Goal: Task Accomplishment & Management: Complete application form

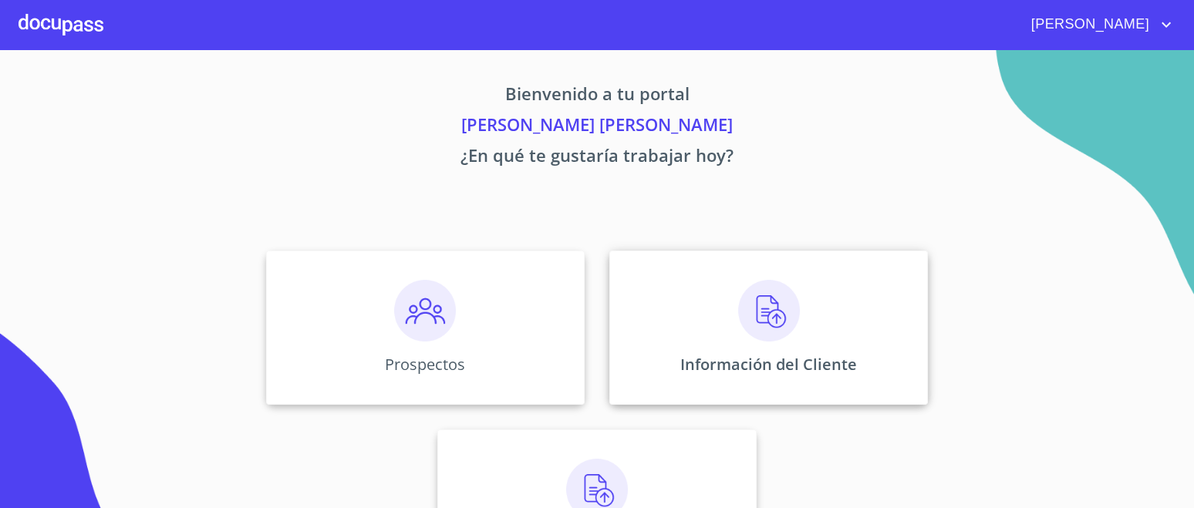
click at [786, 351] on div "Información del Cliente" at bounding box center [768, 328] width 318 height 154
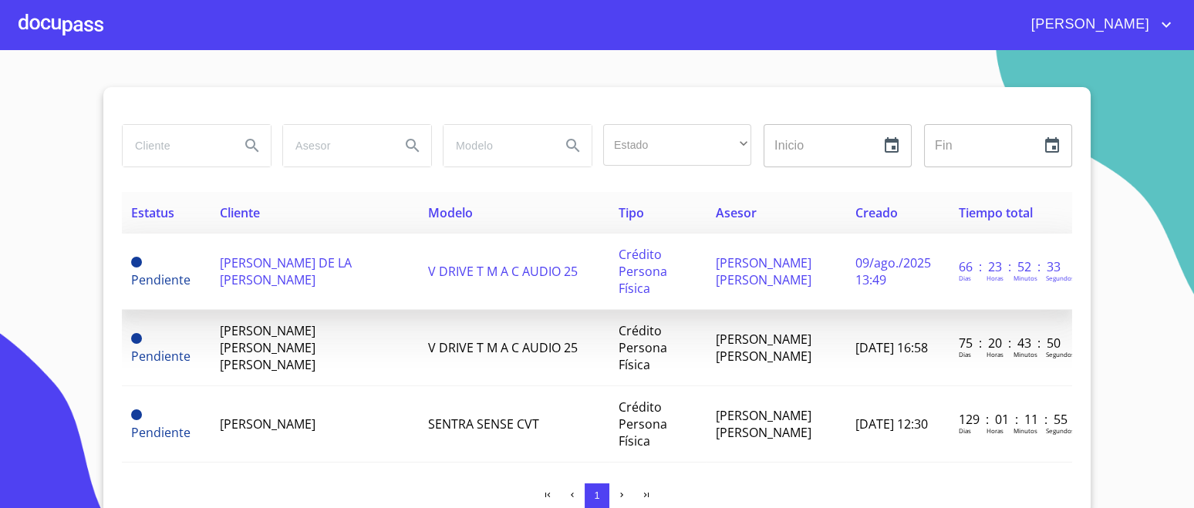
scroll to position [96, 0]
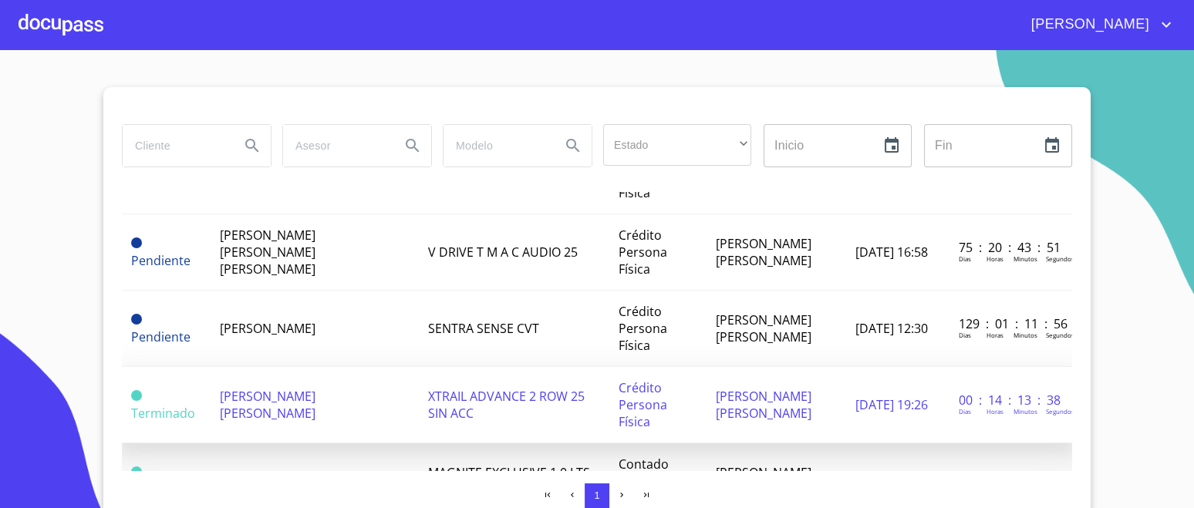
click at [343, 409] on td "[PERSON_NAME] [PERSON_NAME]" at bounding box center [314, 405] width 208 height 76
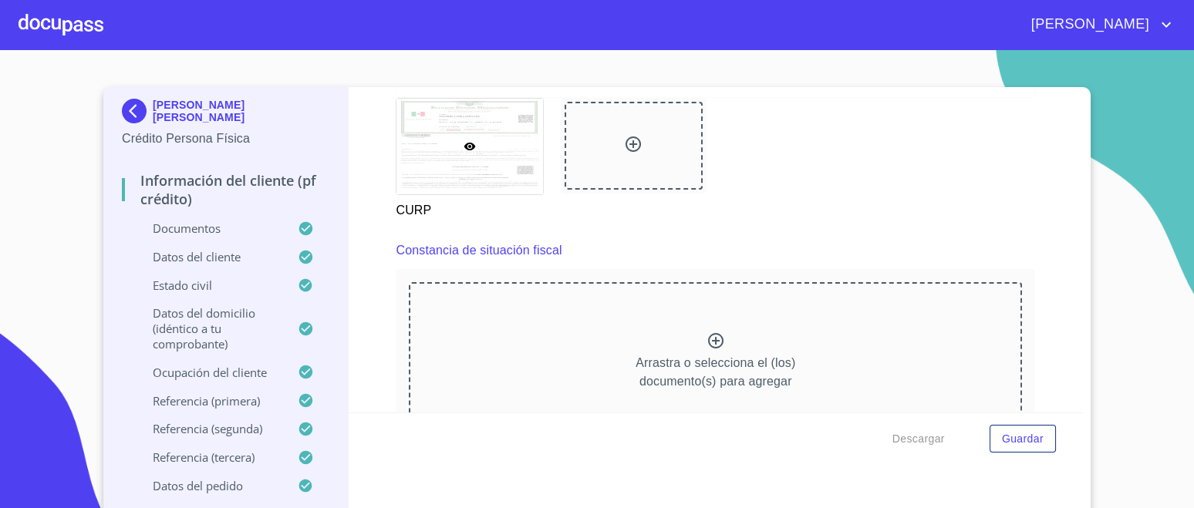
scroll to position [4240, 0]
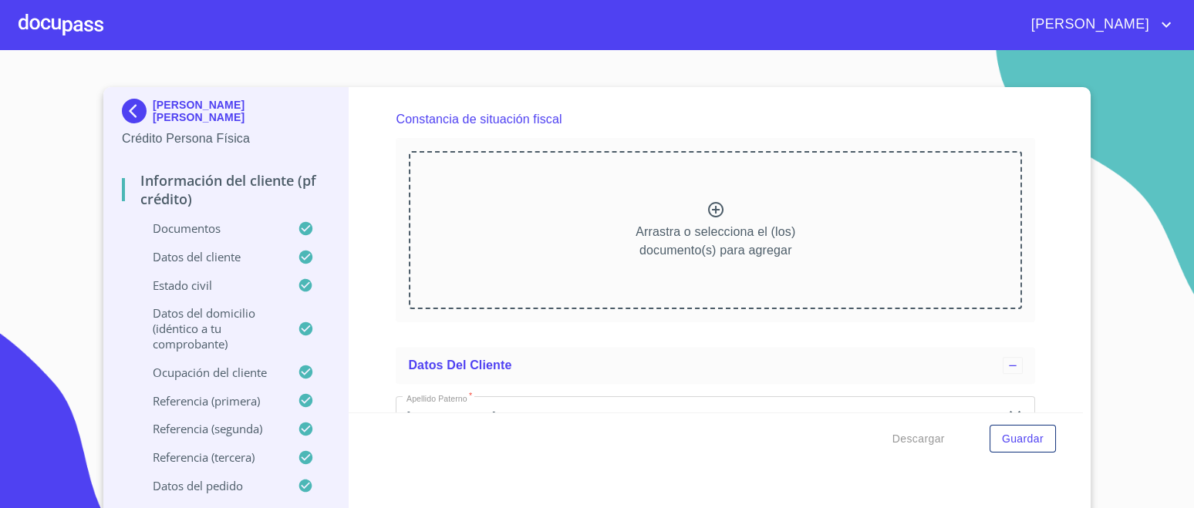
click at [706, 210] on div at bounding box center [715, 211] width 19 height 22
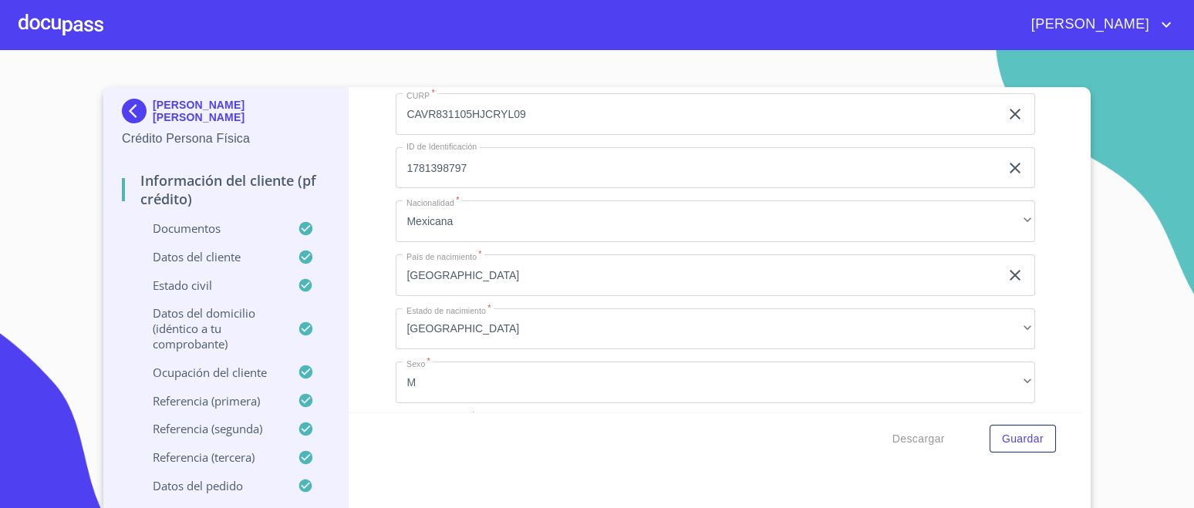
scroll to position [5346, 0]
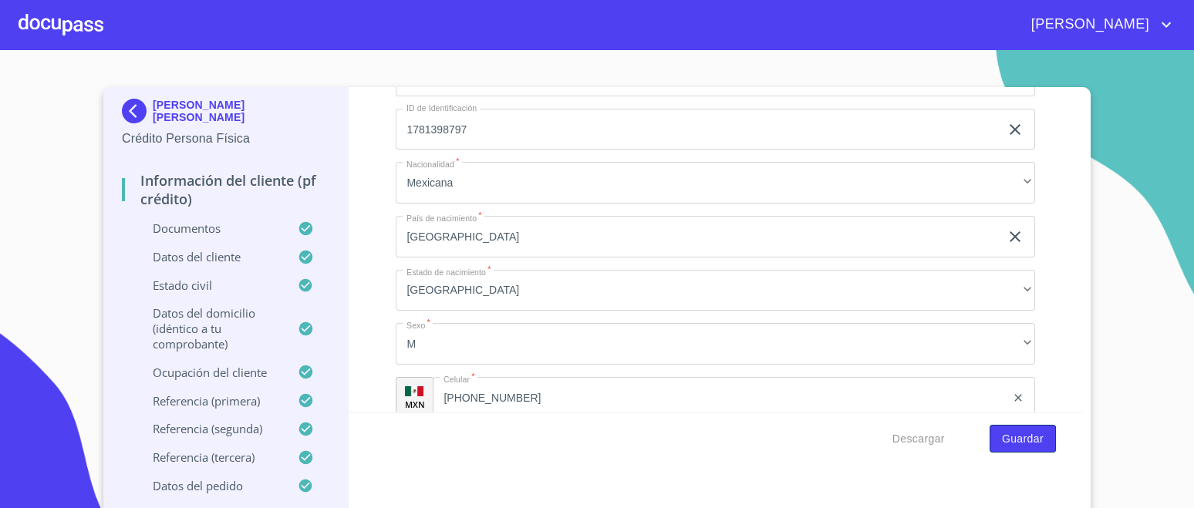
click at [1012, 437] on span "Guardar" at bounding box center [1023, 438] width 42 height 19
